Goal: Task Accomplishment & Management: Manage account settings

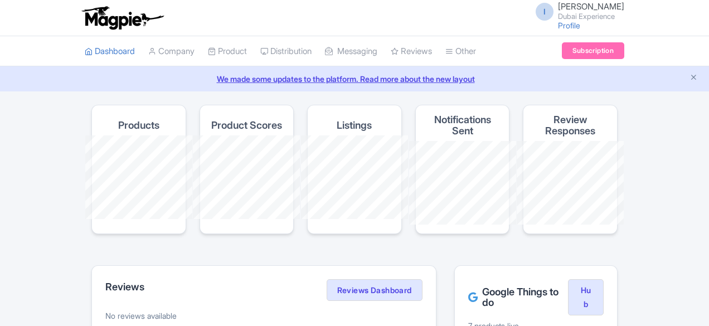
click at [349, 120] on h4 "Listings" at bounding box center [354, 125] width 35 height 11
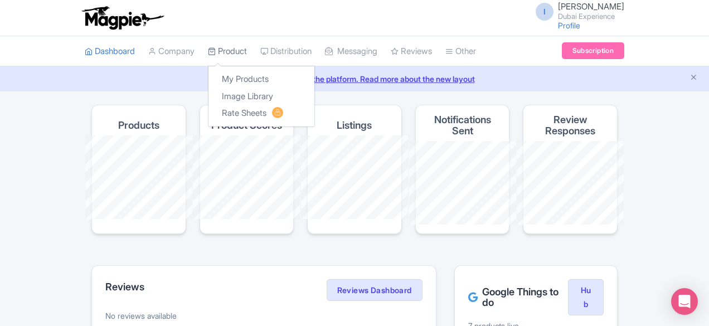
click at [208, 48] on link "Product" at bounding box center [227, 51] width 39 height 31
click at [208, 77] on link "My Products" at bounding box center [261, 79] width 106 height 17
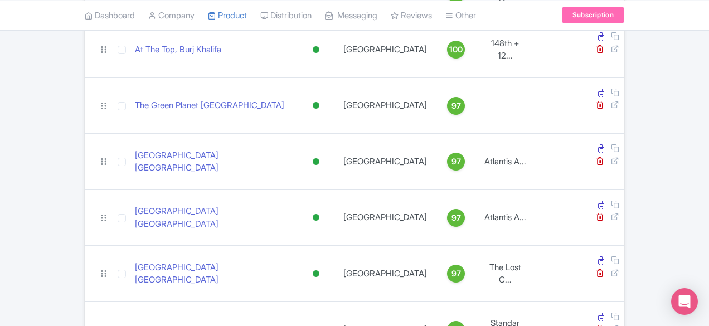
scroll to position [216, 0]
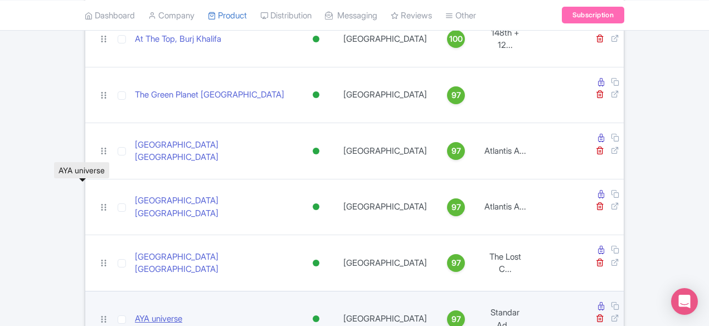
click at [135, 313] on link "AYA universe" at bounding box center [158, 319] width 47 height 13
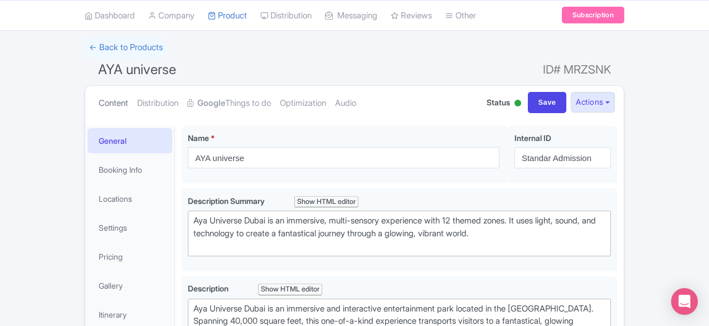
scroll to position [12, 0]
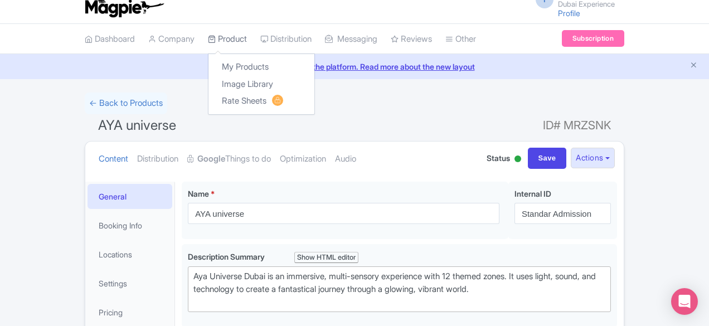
click at [208, 36] on link "Product" at bounding box center [227, 39] width 39 height 31
click at [208, 63] on link "My Products" at bounding box center [261, 66] width 106 height 17
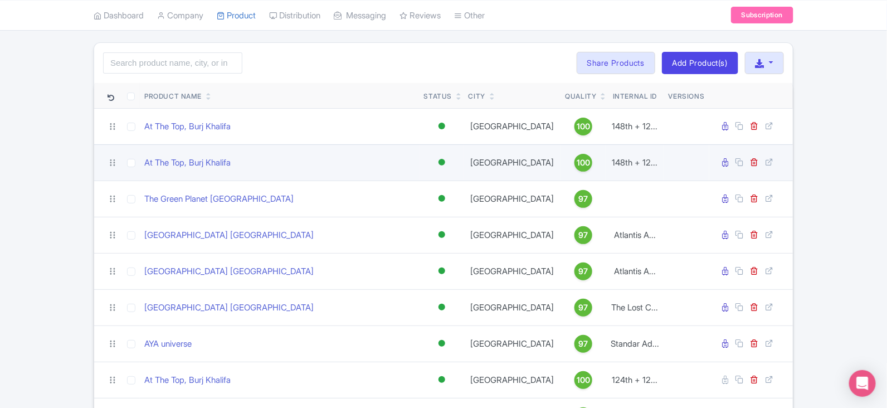
scroll to position [135, 0]
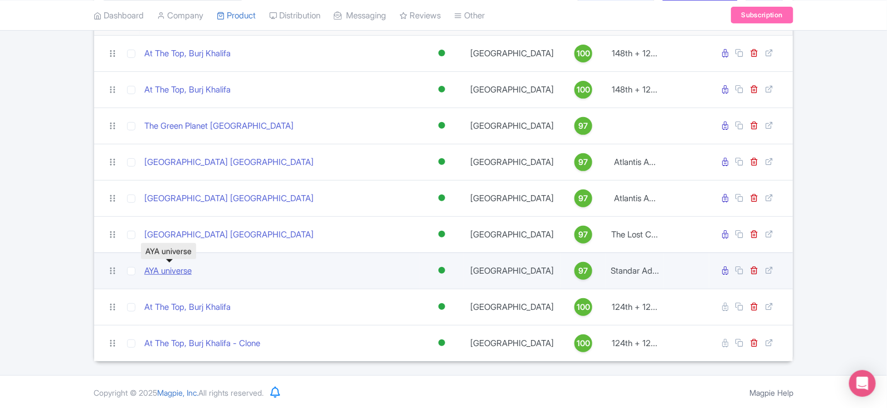
click at [175, 268] on link "AYA universe" at bounding box center [167, 271] width 47 height 13
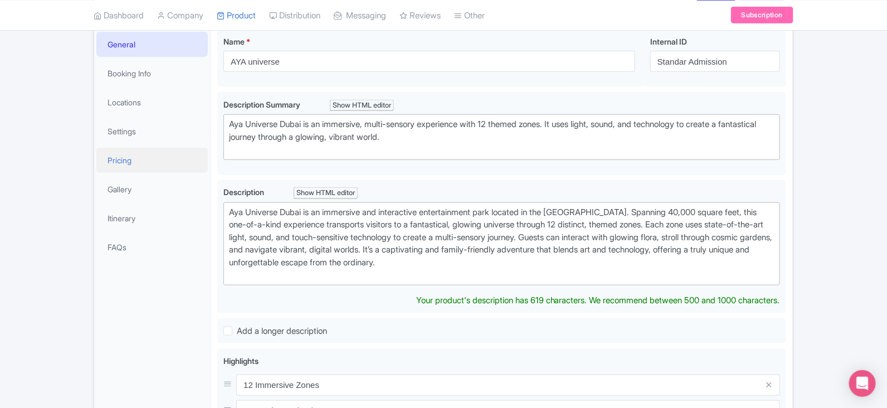
scroll to position [177, 0]
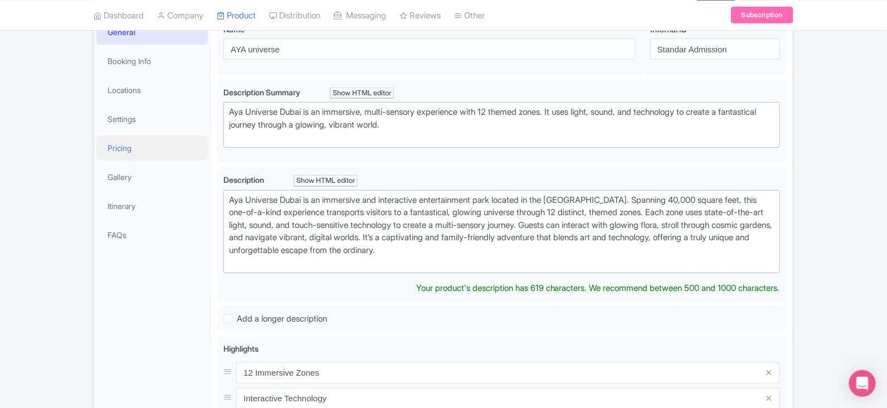
type trix-editor "<div>Aya Universe Dubai is an immersive and interactive entertainment park loca…"
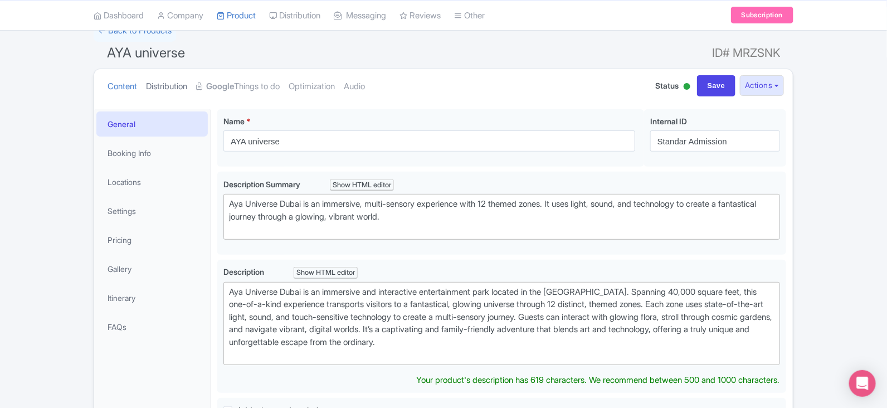
scroll to position [0, 0]
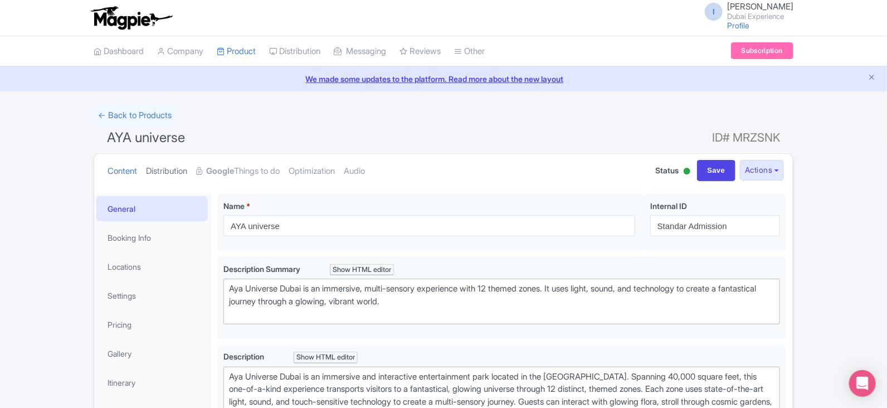
click at [169, 171] on link "Distribution" at bounding box center [166, 171] width 41 height 35
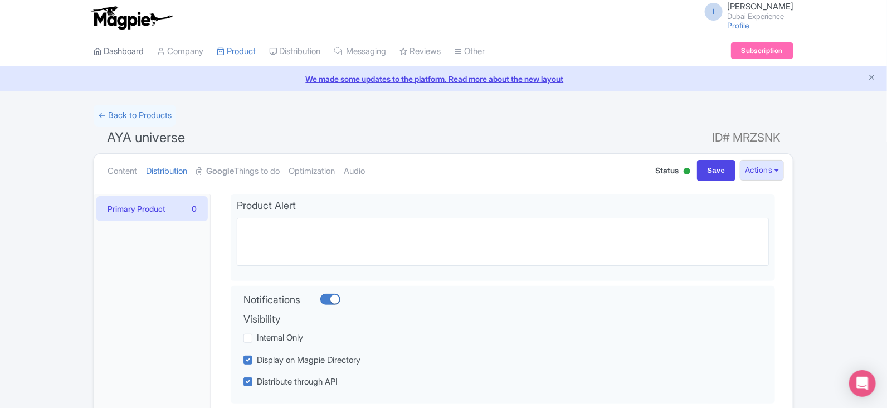
click at [128, 51] on link "Dashboard" at bounding box center [119, 51] width 50 height 31
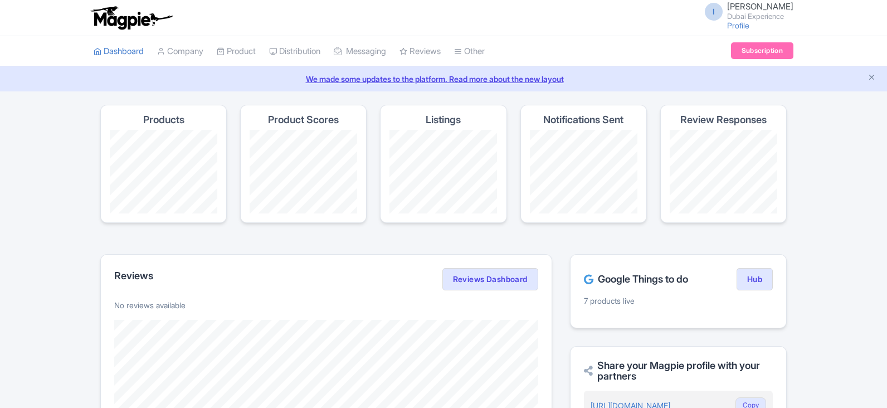
click at [514, 120] on section "Products Product Scores Listings Notifications Sent Review Responses" at bounding box center [443, 170] width 686 height 131
click at [452, 121] on h4 "Listings" at bounding box center [443, 119] width 35 height 11
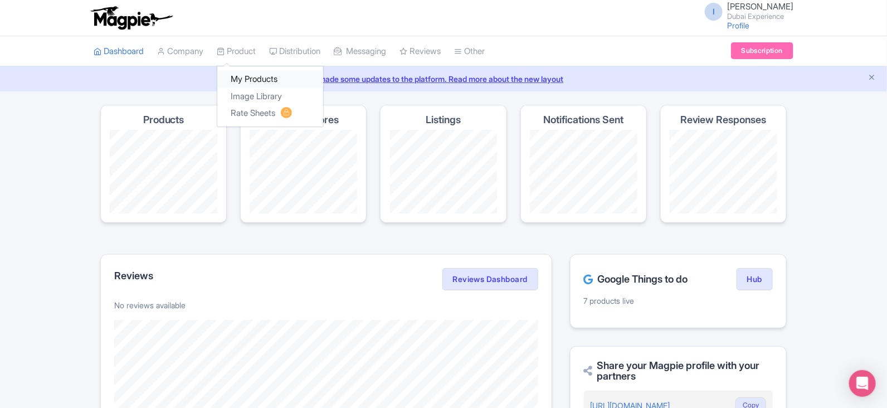
click at [249, 78] on link "My Products" at bounding box center [270, 79] width 106 height 17
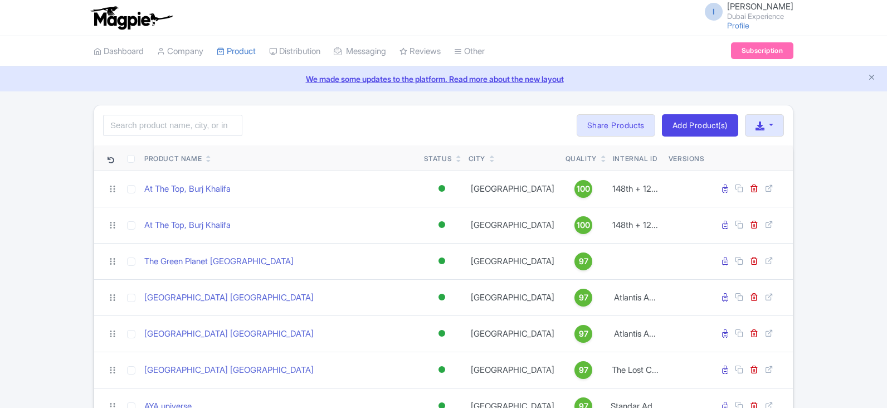
scroll to position [135, 0]
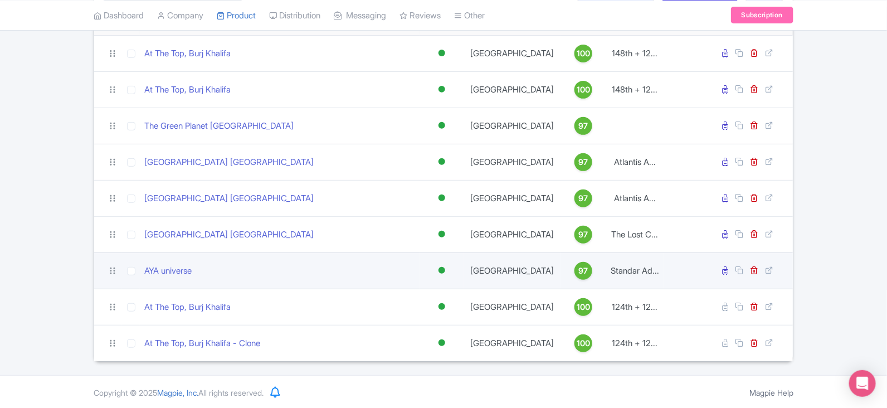
drag, startPoint x: 209, startPoint y: 272, endPoint x: 256, endPoint y: 276, distance: 47.5
click at [256, 276] on td "AYA universe" at bounding box center [280, 270] width 280 height 36
click at [741, 273] on link at bounding box center [740, 270] width 11 height 11
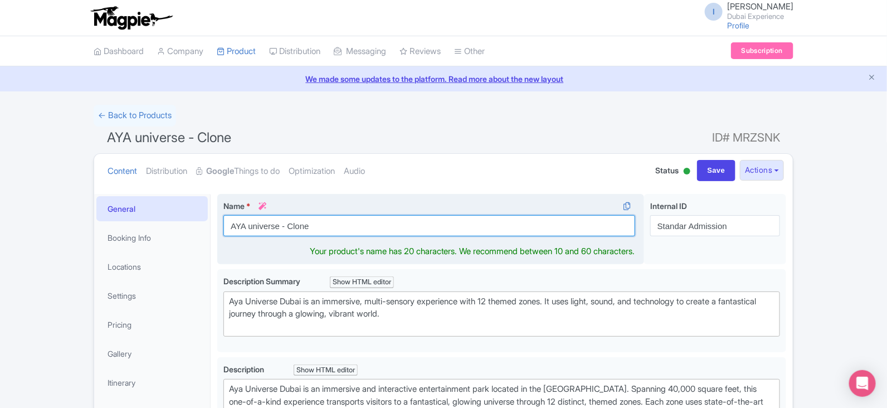
click at [340, 226] on input "AYA universe - Clone" at bounding box center [429, 225] width 412 height 21
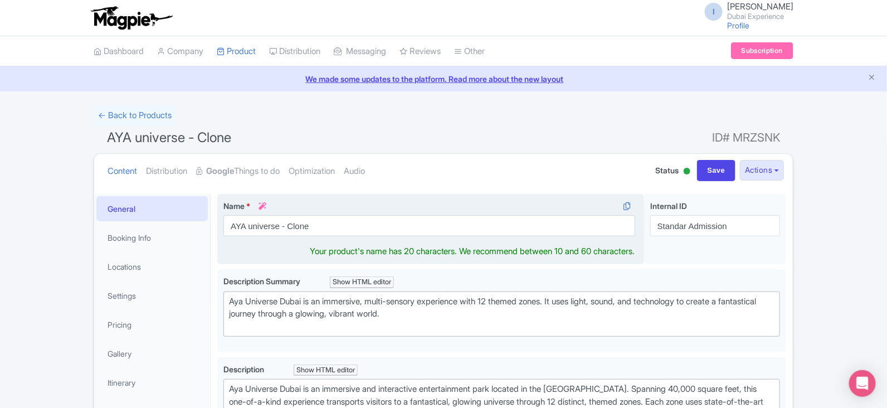
type trix-editor "<div>Aya Universe Dubai is an immersive and interactive entertainment park loca…"
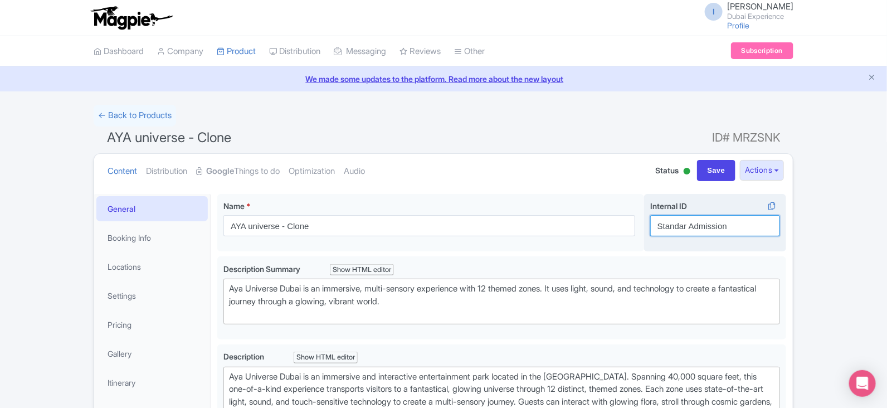
click at [684, 221] on input "Standar Admission" at bounding box center [715, 225] width 130 height 21
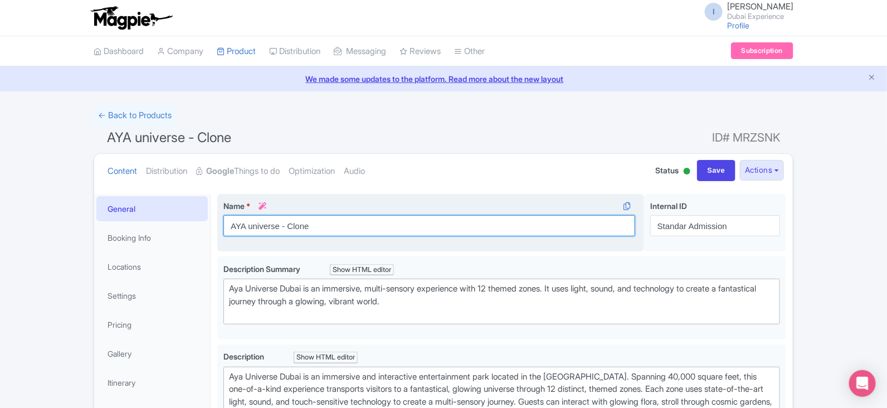
click at [354, 216] on input "AYA universe - Clone" at bounding box center [429, 225] width 412 height 21
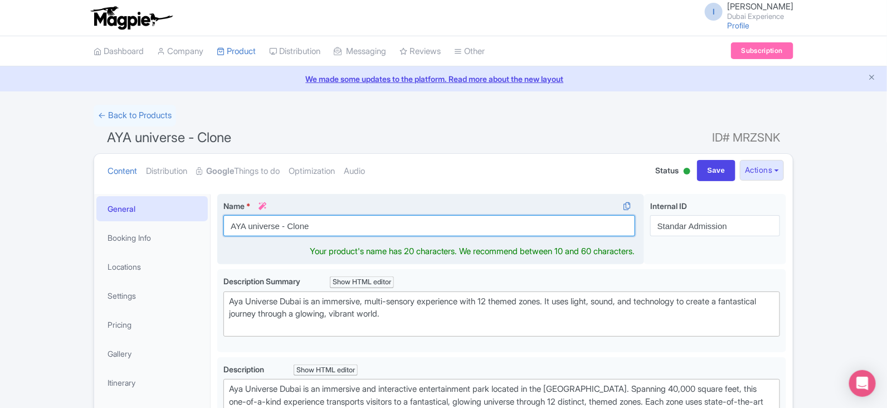
click at [346, 218] on input "AYA universe - Clone" at bounding box center [429, 225] width 412 height 21
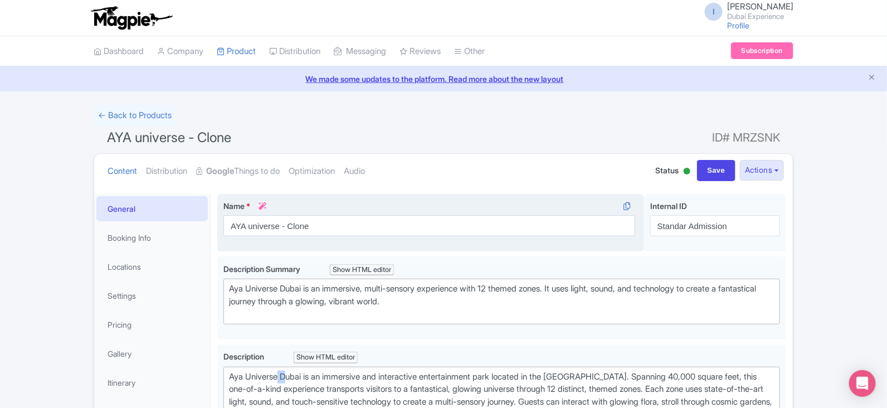
drag, startPoint x: 343, startPoint y: 218, endPoint x: 290, endPoint y: 225, distance: 53.3
click at [290, 225] on input "AYA universe - Clone" at bounding box center [429, 225] width 412 height 21
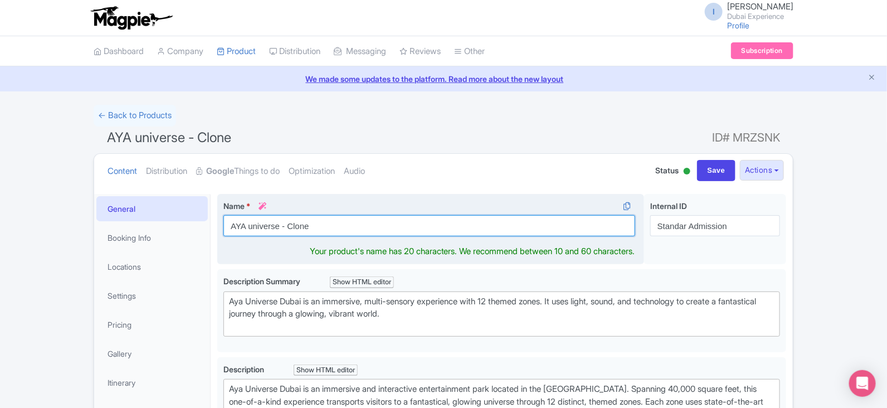
click at [290, 225] on input "AYA universe - Clone" at bounding box center [429, 225] width 412 height 21
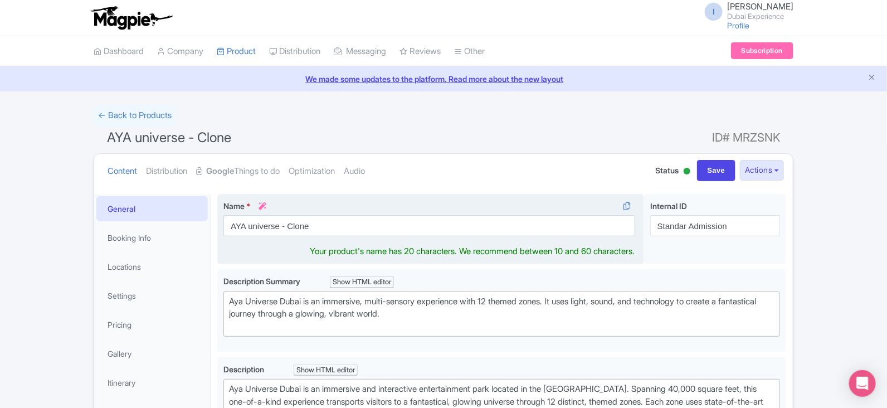
click at [290, 225] on input "AYA universe - Clone" at bounding box center [429, 225] width 412 height 21
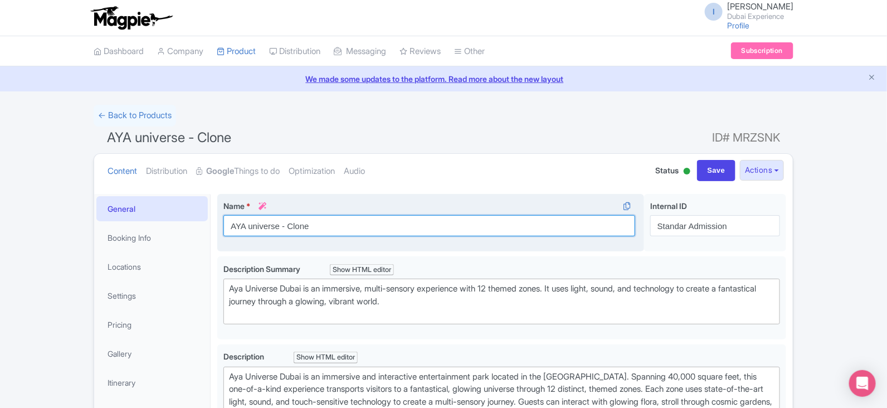
click at [334, 225] on input "AYA universe - Clone" at bounding box center [429, 225] width 412 height 21
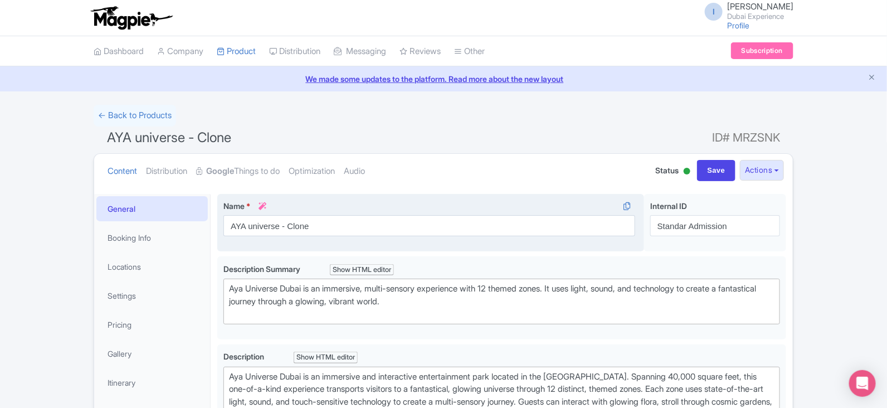
click at [334, 225] on input "AYA universe - Clone" at bounding box center [429, 225] width 412 height 21
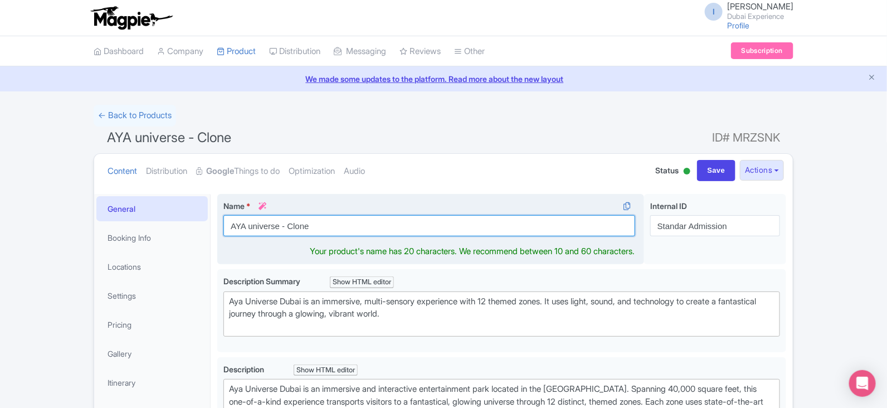
click at [334, 225] on input "AYA universe - Clone" at bounding box center [429, 225] width 412 height 21
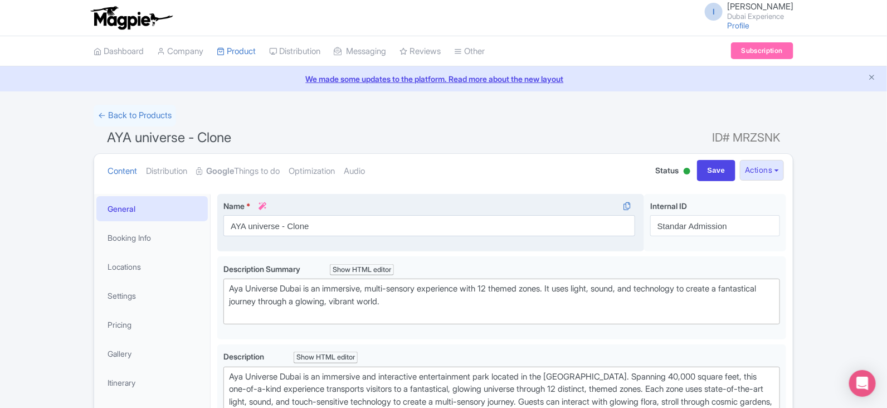
drag, startPoint x: 334, startPoint y: 225, endPoint x: 290, endPoint y: 224, distance: 44.6
click at [290, 224] on input "AYA universe - Clone" at bounding box center [429, 225] width 412 height 21
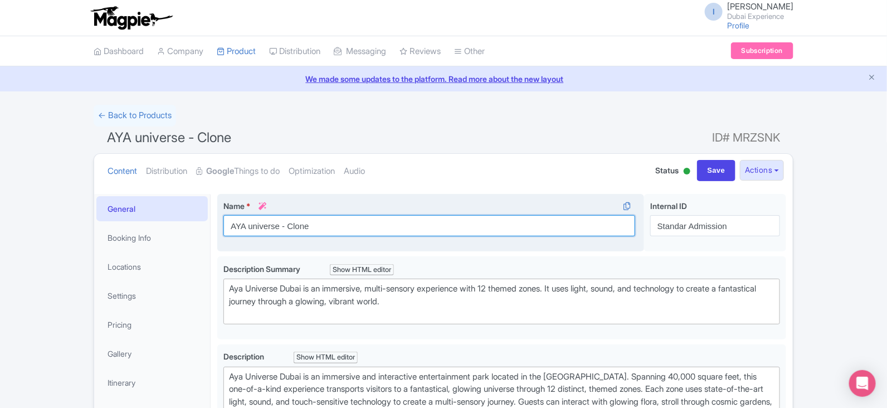
click at [290, 224] on input "AYA universe - Clone" at bounding box center [429, 225] width 412 height 21
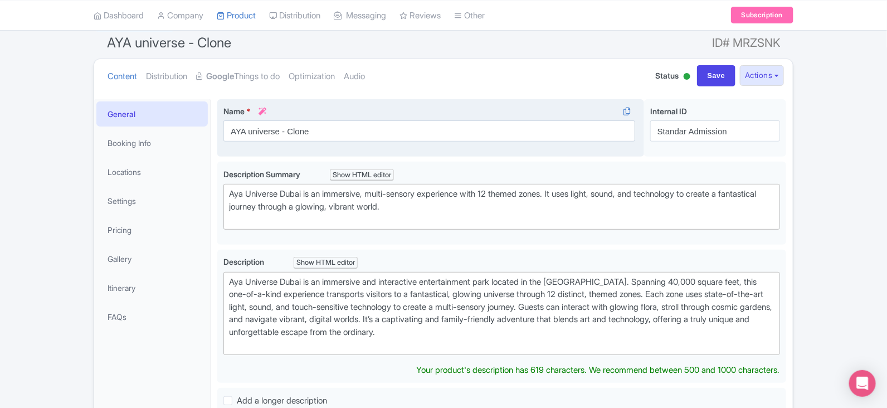
scroll to position [107, 0]
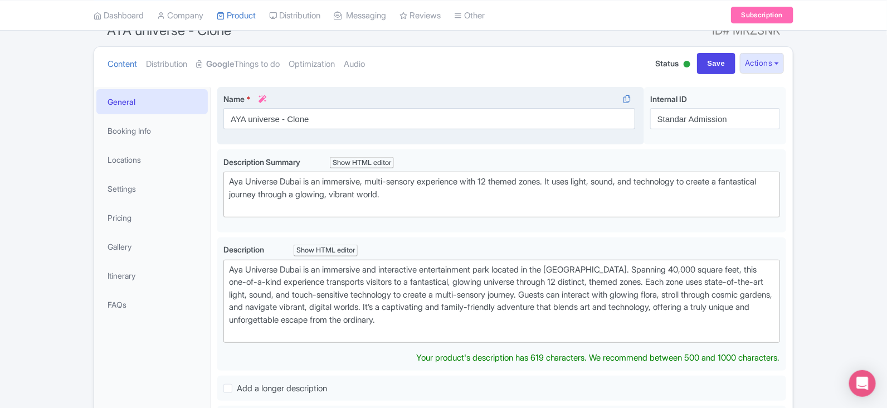
drag, startPoint x: 311, startPoint y: 120, endPoint x: 291, endPoint y: 124, distance: 20.4
click at [291, 124] on input "AYA universe - Clone" at bounding box center [429, 118] width 412 height 21
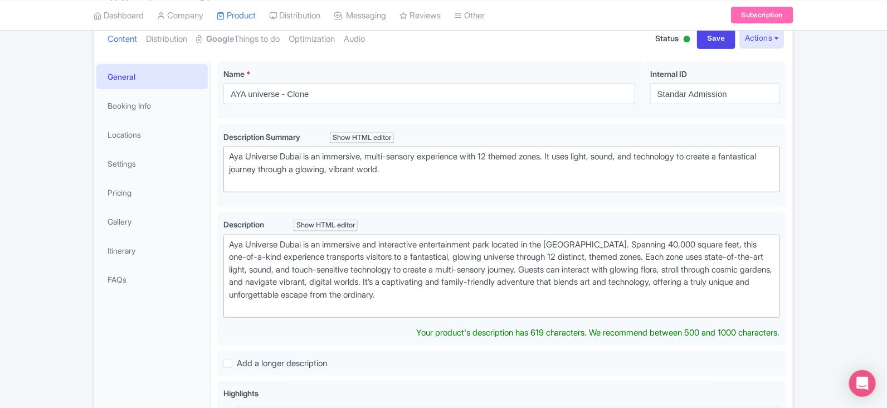
scroll to position [145, 0]
